Goal: Navigation & Orientation: Find specific page/section

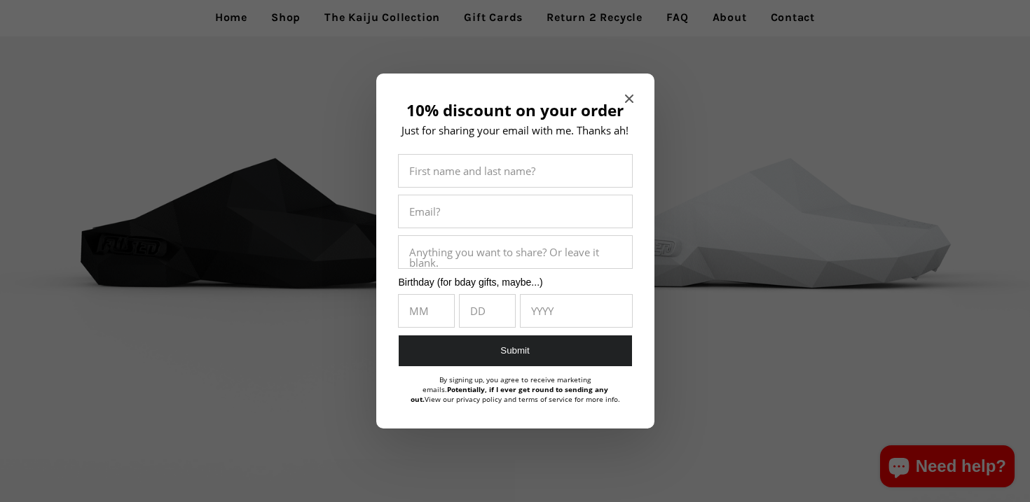
scroll to position [1464, 0]
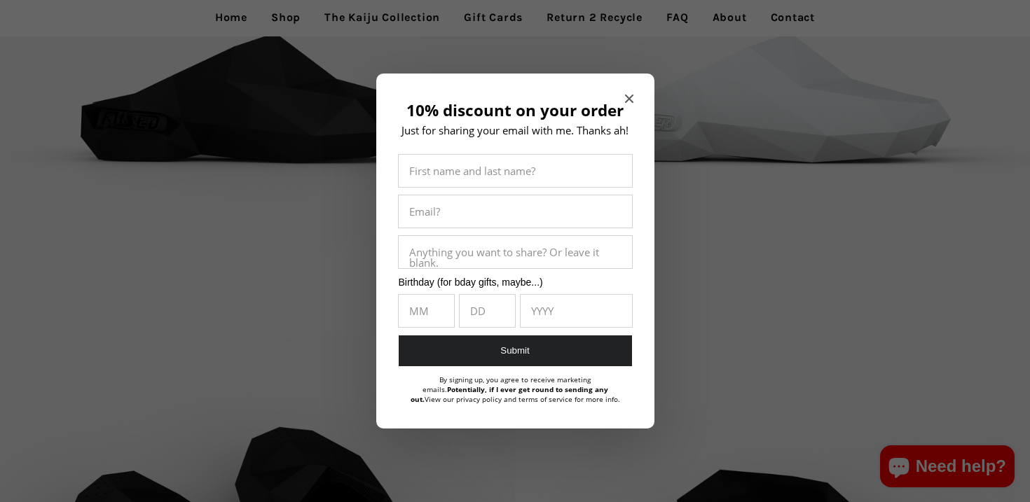
click at [626, 95] on icon "Close modal" at bounding box center [629, 99] width 8 height 8
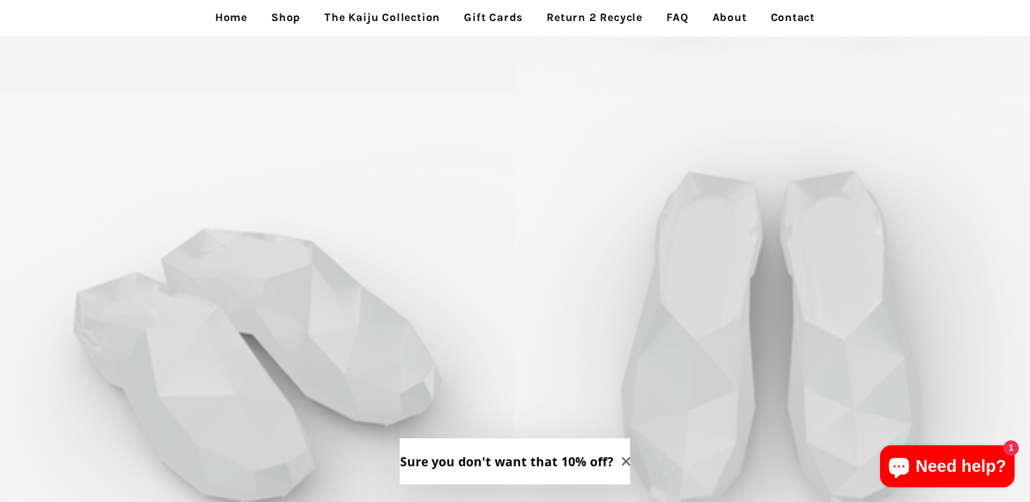
scroll to position [5153, 0]
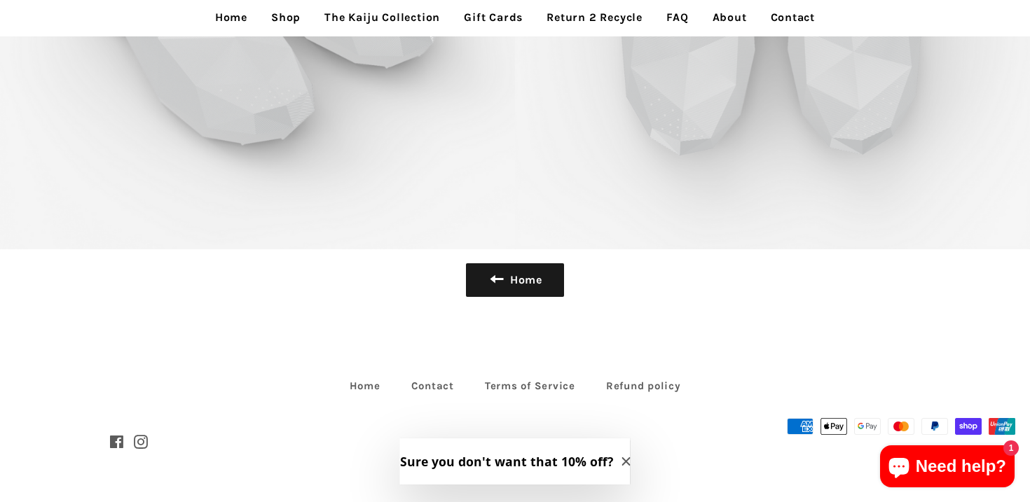
click at [621, 460] on icon "Close modal" at bounding box center [625, 461] width 8 height 8
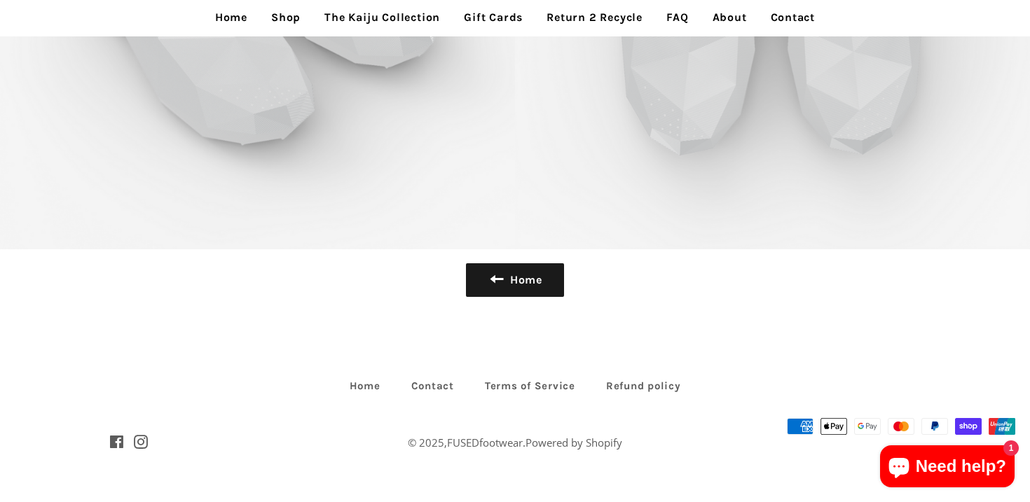
click at [728, 22] on link "About" at bounding box center [729, 17] width 55 height 35
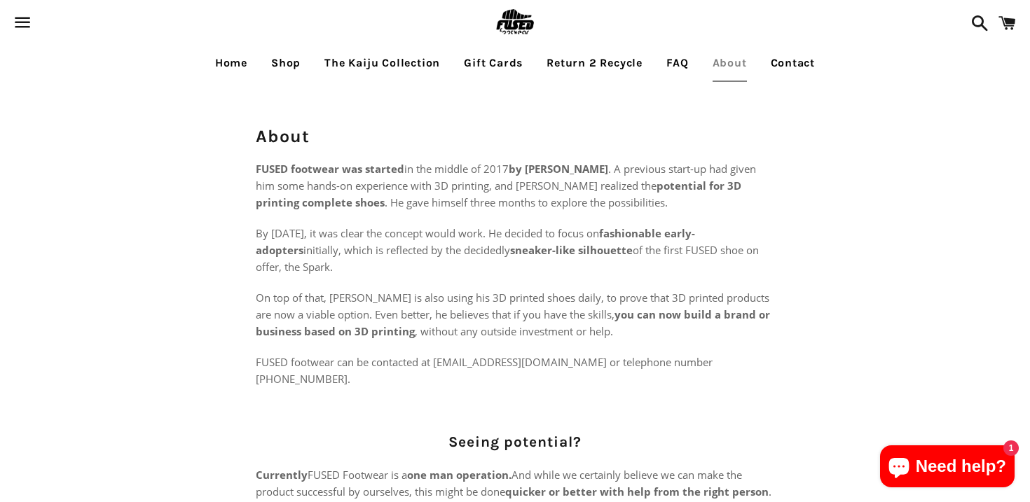
click at [784, 68] on link "Contact" at bounding box center [793, 63] width 66 height 35
